Goal: Navigation & Orientation: Find specific page/section

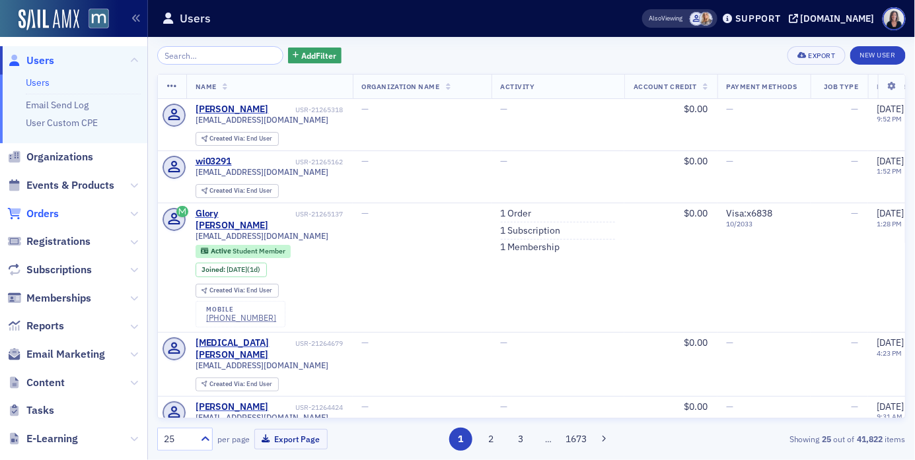
click at [49, 212] on span "Orders" at bounding box center [42, 214] width 32 height 15
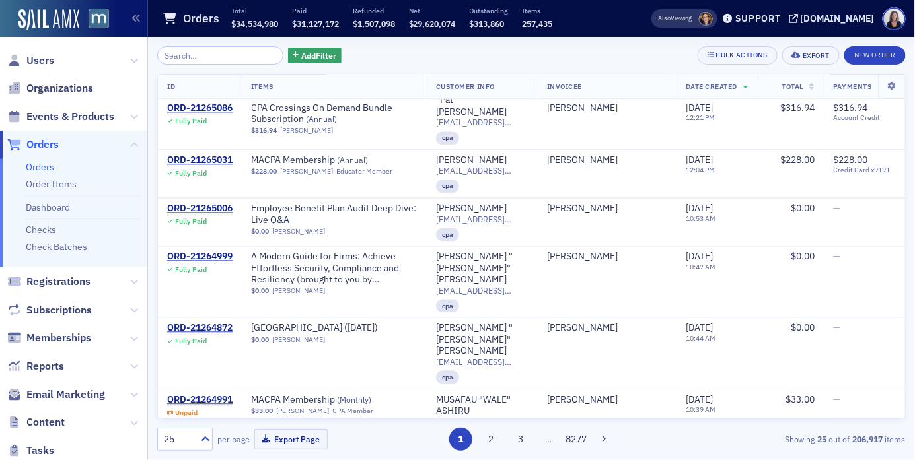
scroll to position [941, 0]
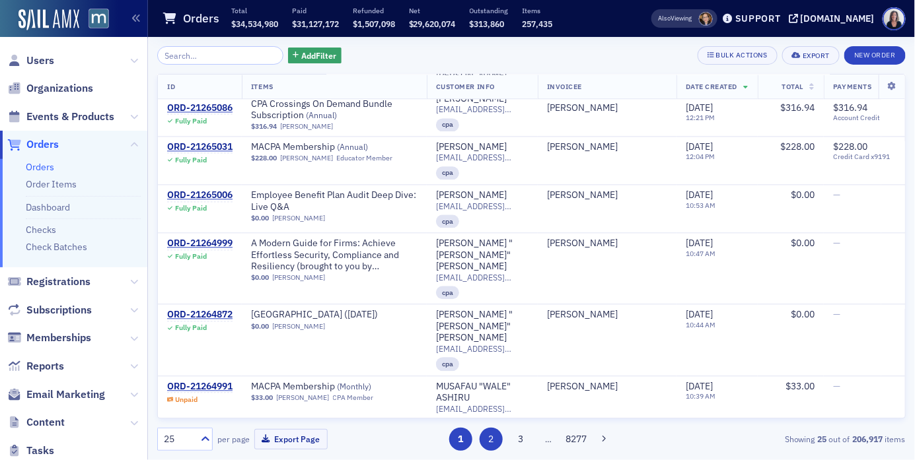
click at [487, 439] on button "2" at bounding box center [491, 439] width 23 height 23
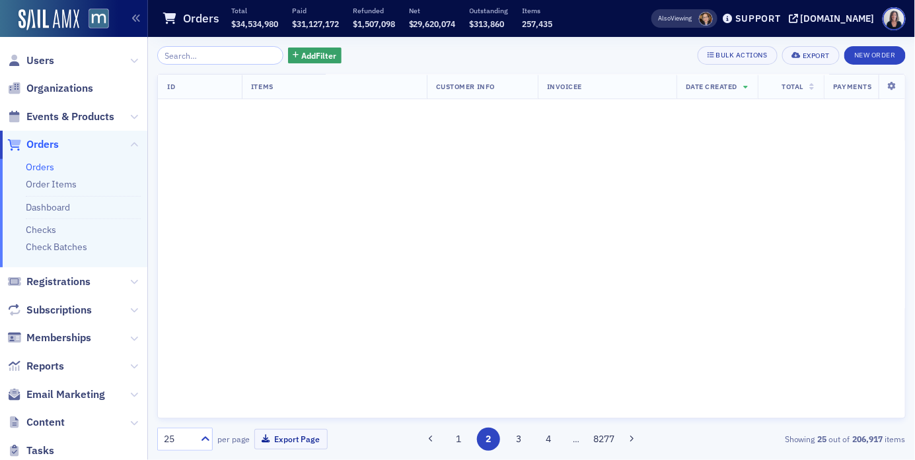
scroll to position [0, 0]
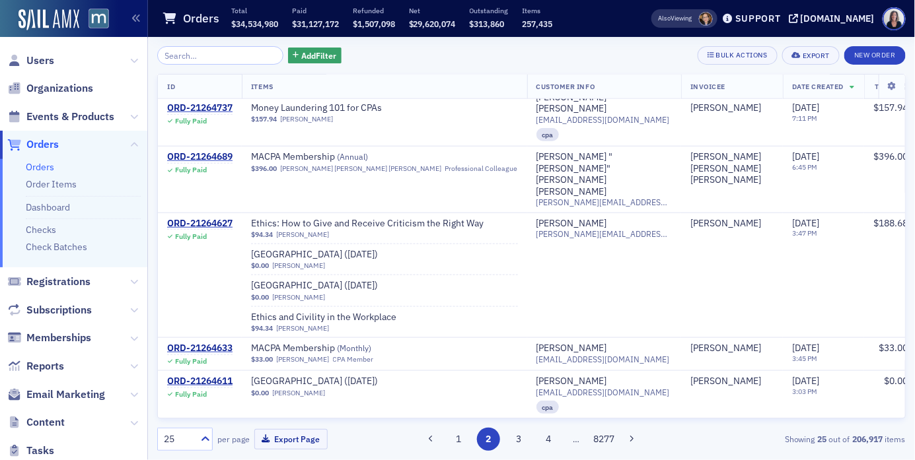
scroll to position [207, 0]
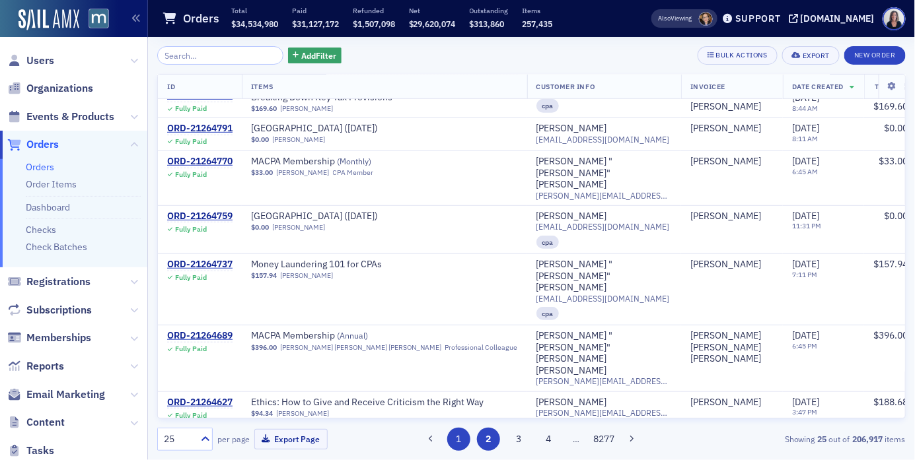
click at [462, 443] on button "1" at bounding box center [458, 439] width 23 height 23
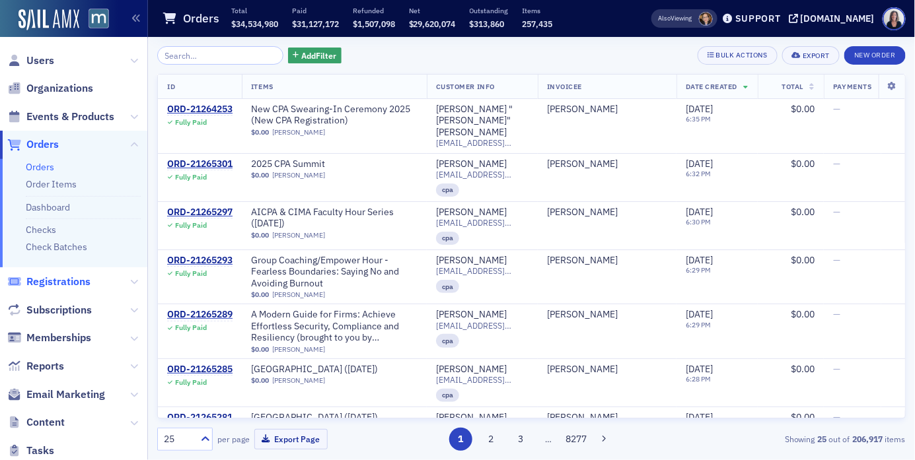
click at [68, 280] on span "Registrations" at bounding box center [58, 282] width 64 height 15
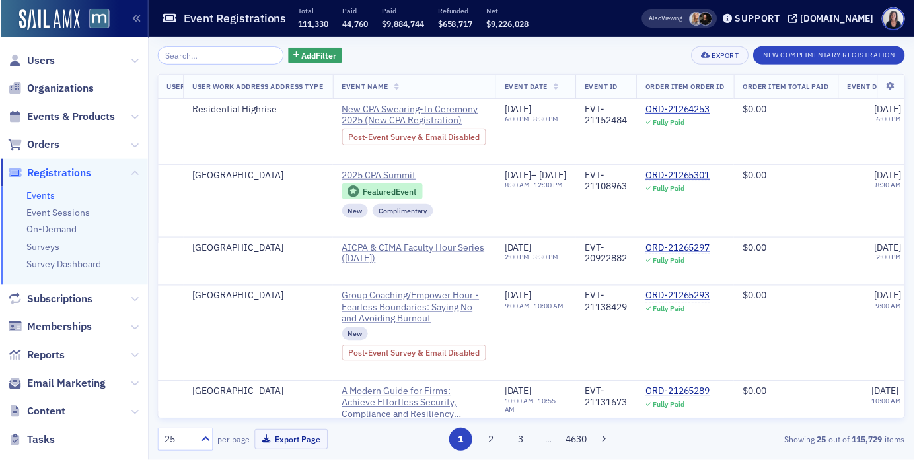
scroll to position [0, 4249]
